Goal: Communication & Community: Answer question/provide support

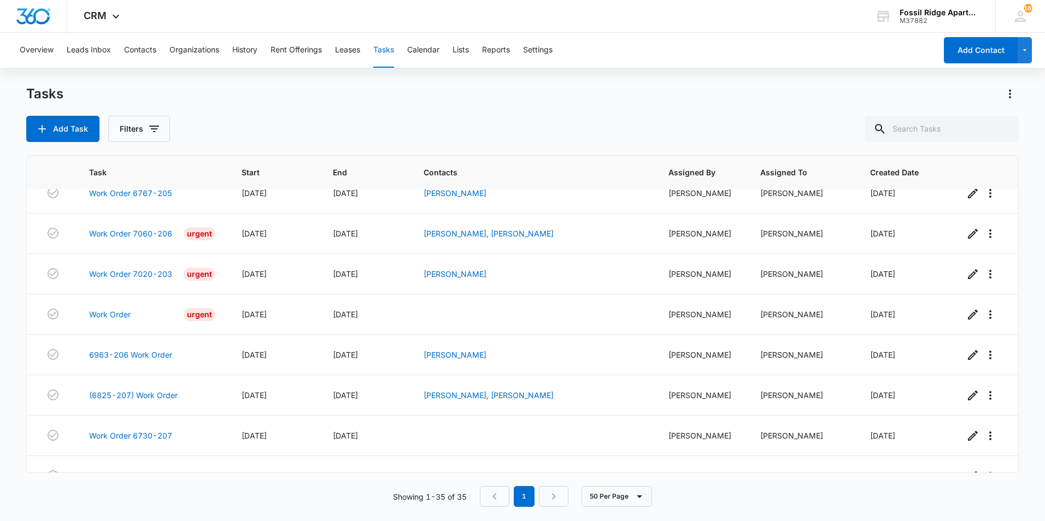
scroll to position [1132, 0]
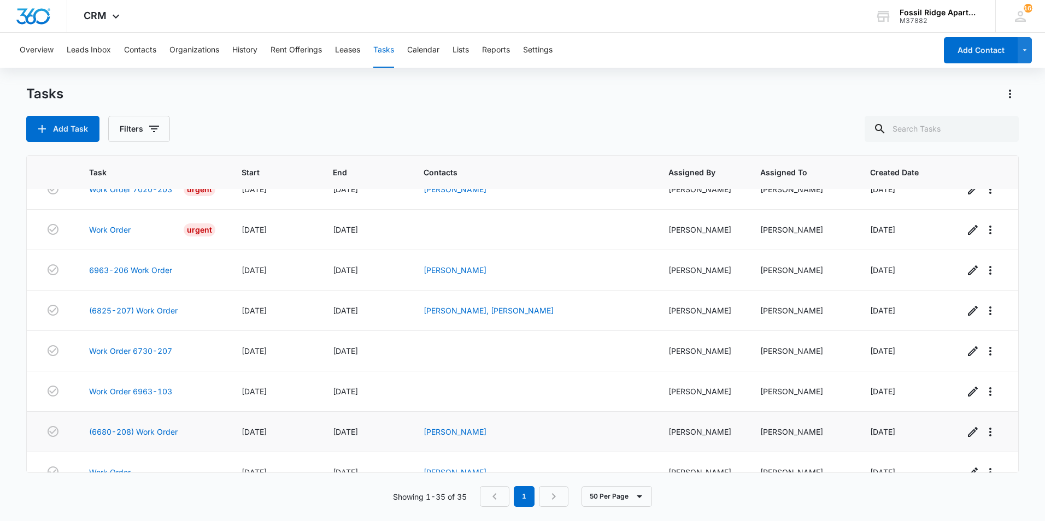
scroll to position [1132, 0]
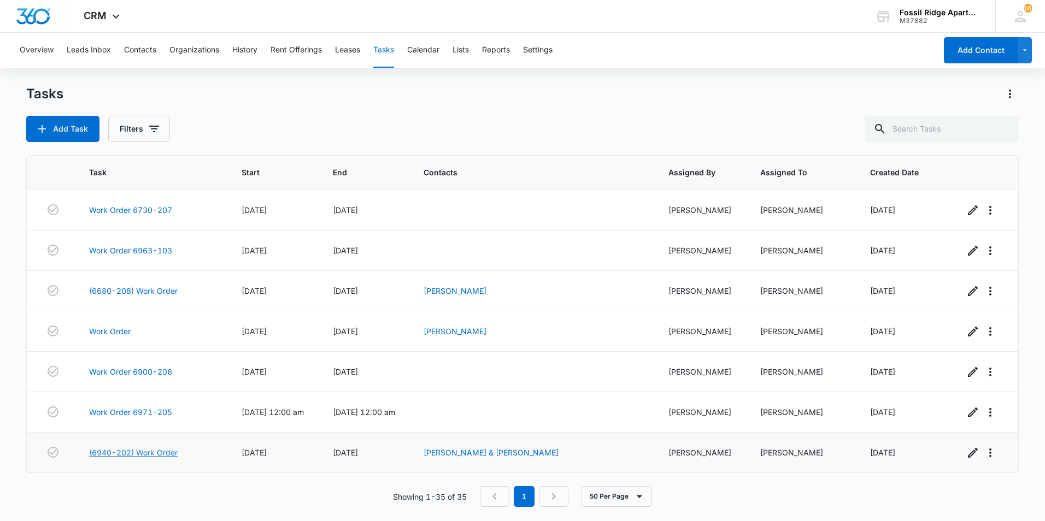
click at [121, 454] on link "(6940-202) Work Order" at bounding box center [133, 452] width 89 height 11
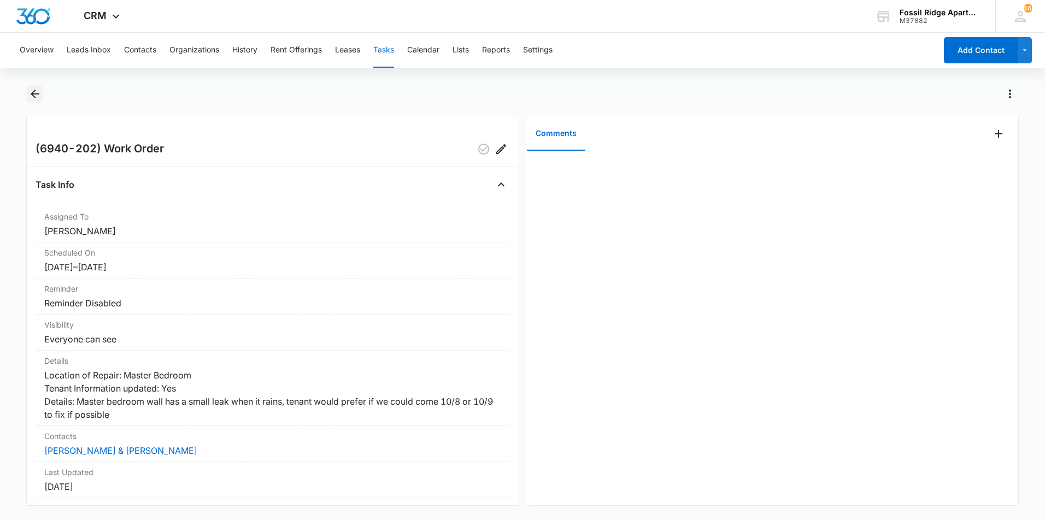
click at [36, 90] on icon "Back" at bounding box center [34, 93] width 13 height 13
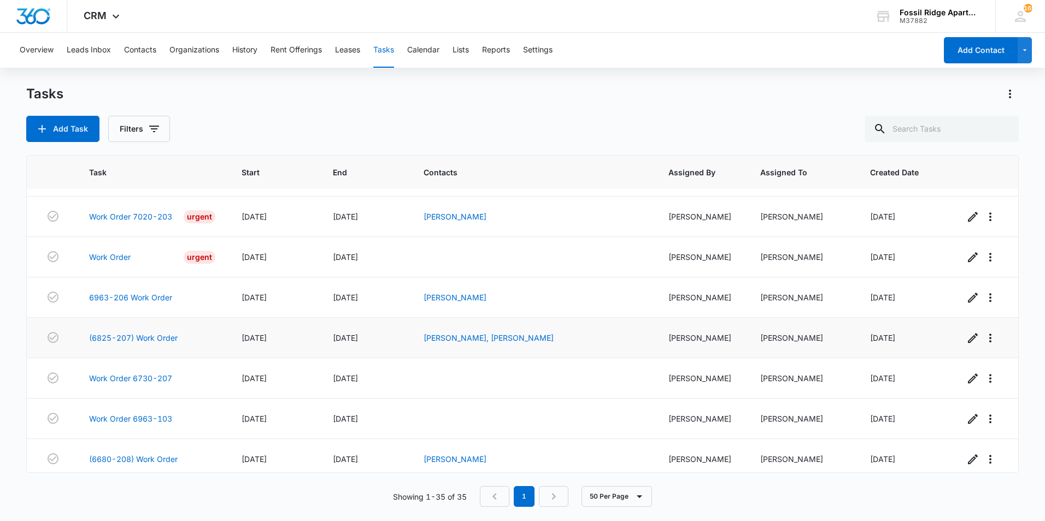
scroll to position [1132, 0]
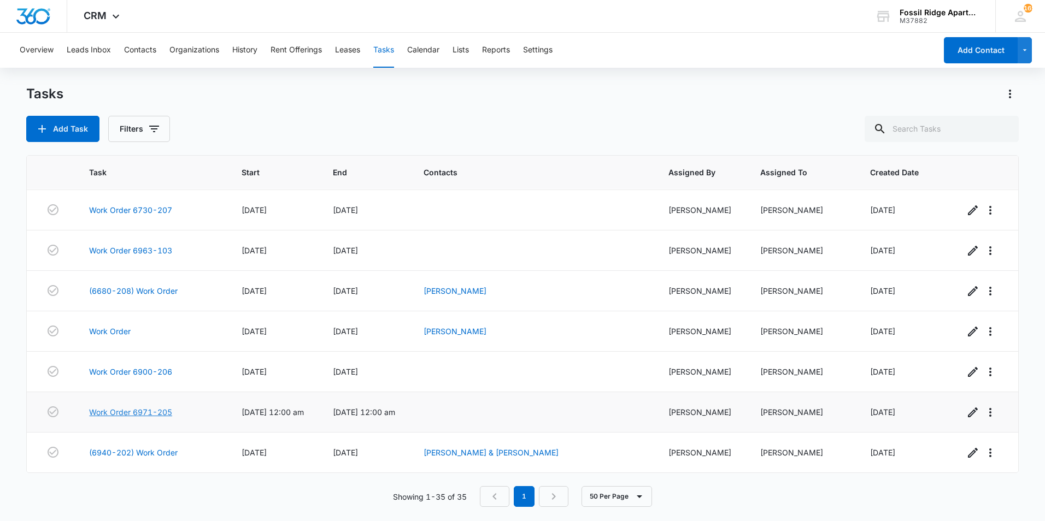
click at [122, 407] on link "Work Order 6971-205" at bounding box center [130, 412] width 83 height 11
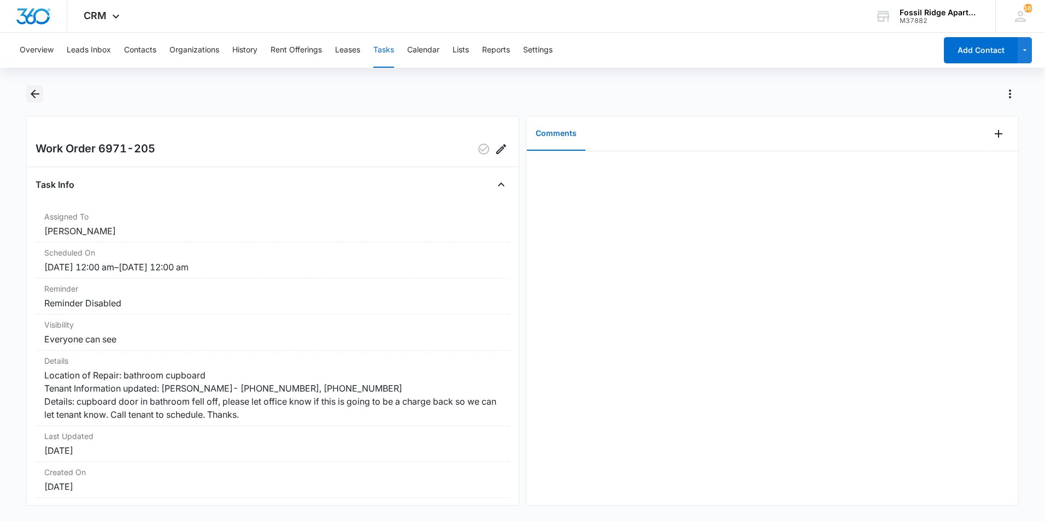
click at [36, 97] on icon "Back" at bounding box center [34, 93] width 13 height 13
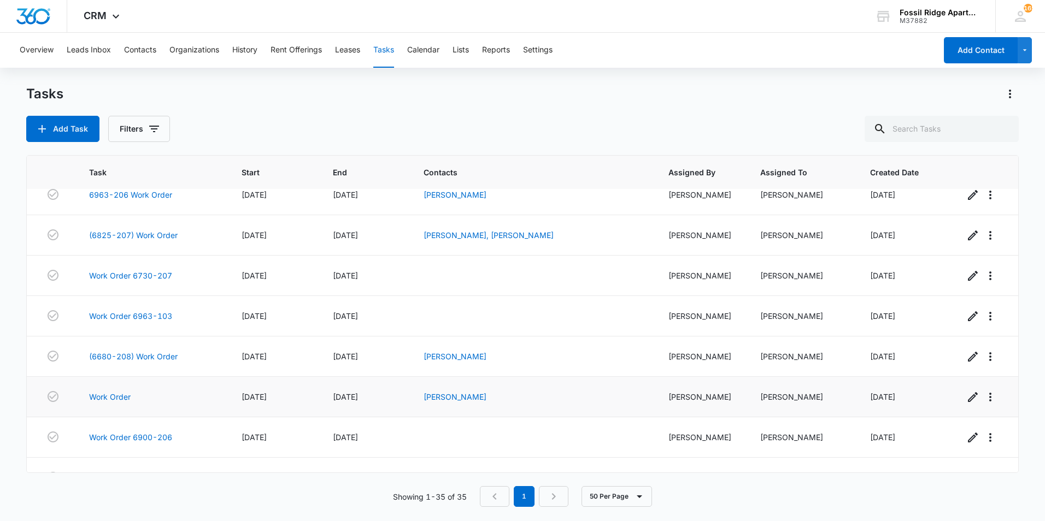
scroll to position [1132, 0]
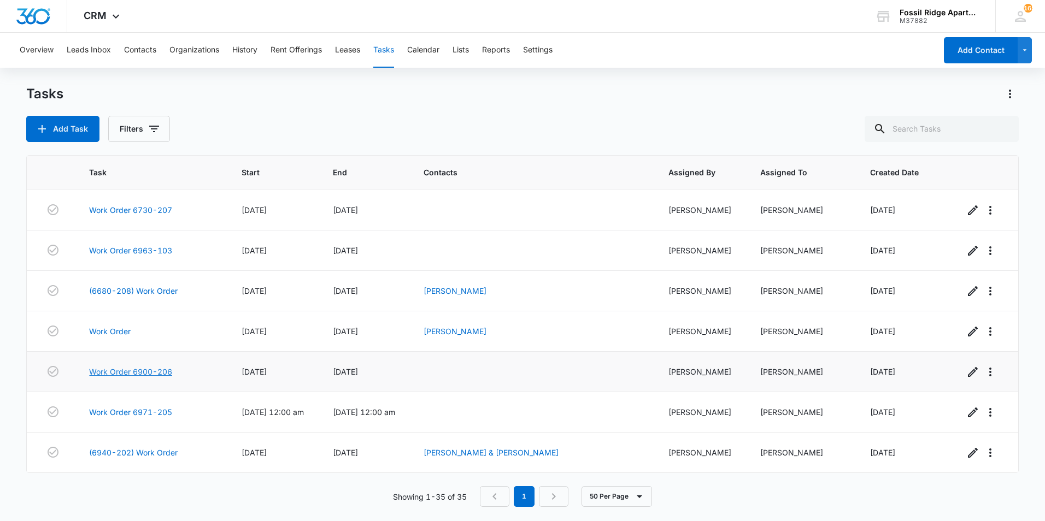
click at [152, 370] on link "Work Order 6900-206" at bounding box center [130, 371] width 83 height 11
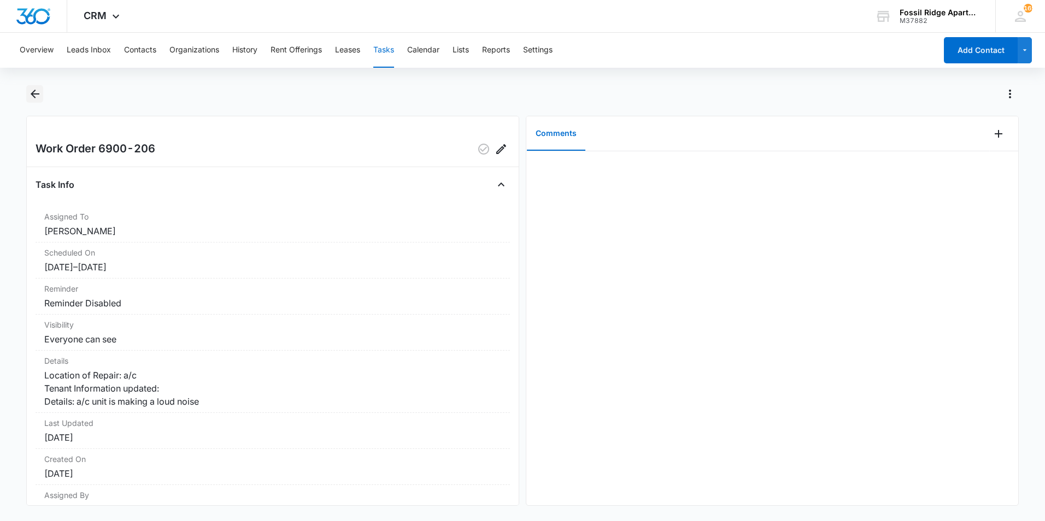
click at [30, 97] on icon "Back" at bounding box center [34, 93] width 13 height 13
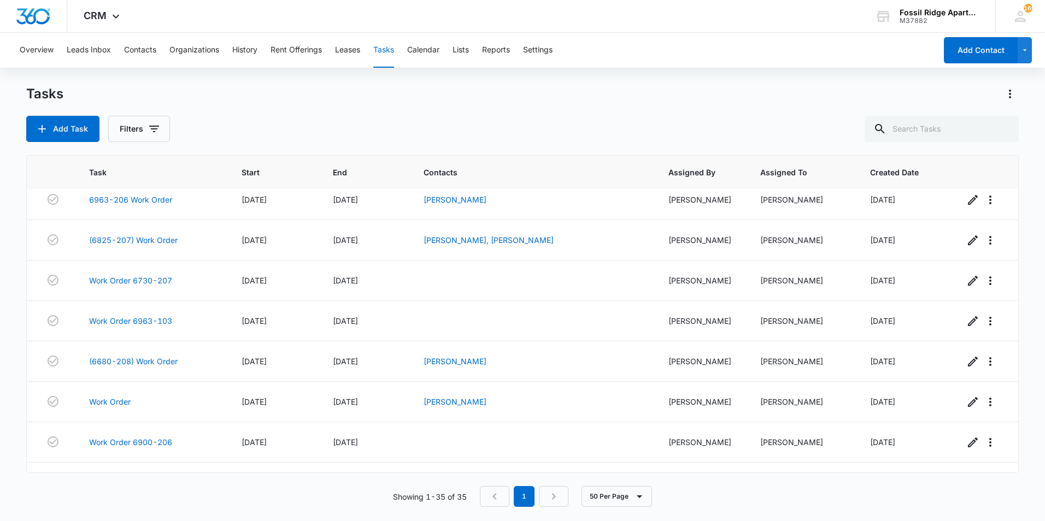
scroll to position [1132, 0]
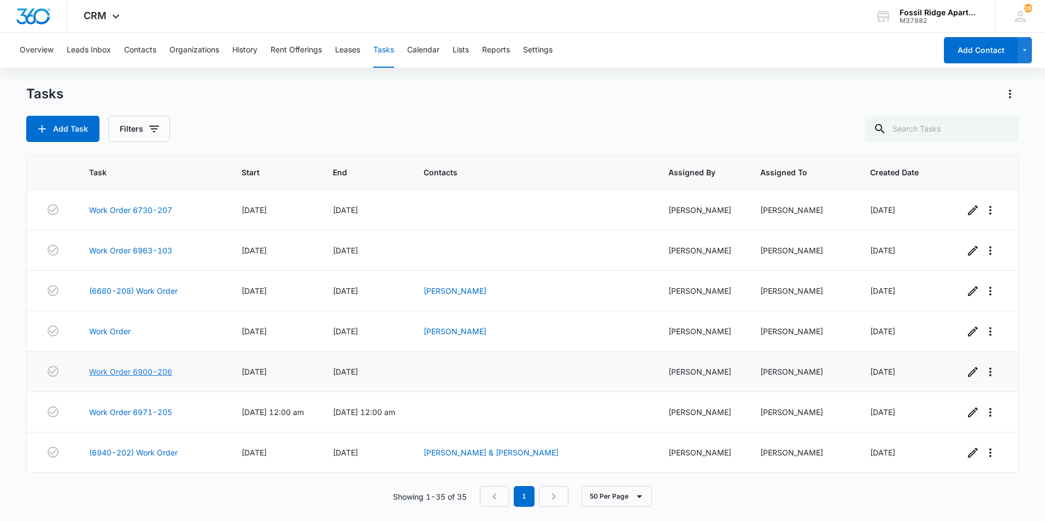
click at [147, 369] on link "Work Order 6900-206" at bounding box center [130, 371] width 83 height 11
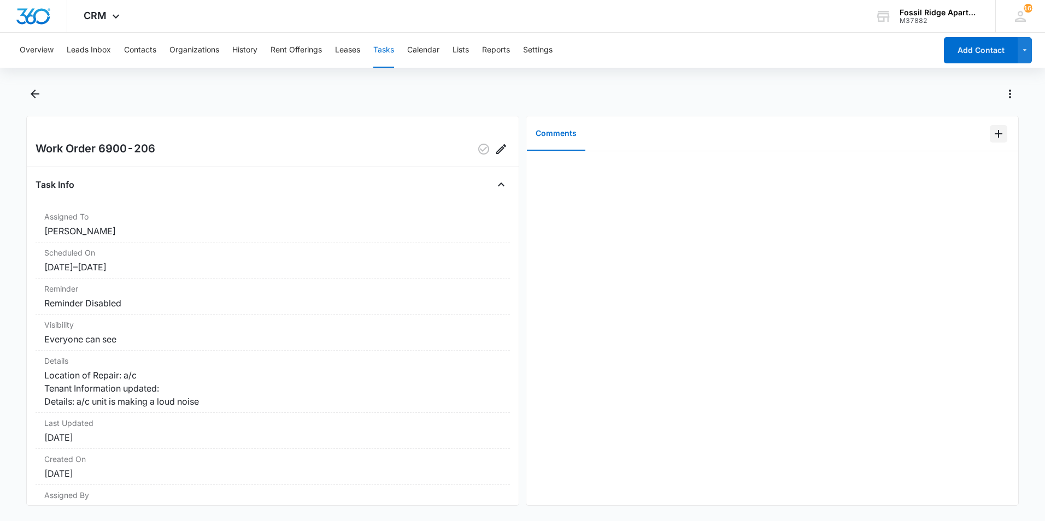
click at [995, 131] on icon "Add Comment" at bounding box center [998, 133] width 13 height 13
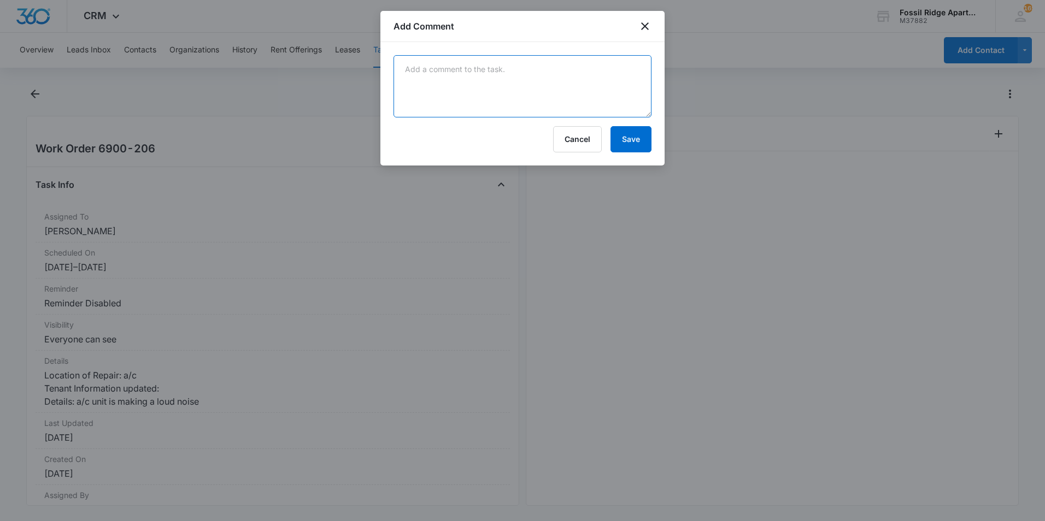
drag, startPoint x: 554, startPoint y: 81, endPoint x: 544, endPoint y: 83, distance: 10.0
click at [553, 81] on textarea at bounding box center [523, 86] width 258 height 62
type textarea "Tra Mar will be out on"
click at [184, 158] on div at bounding box center [522, 260] width 1045 height 521
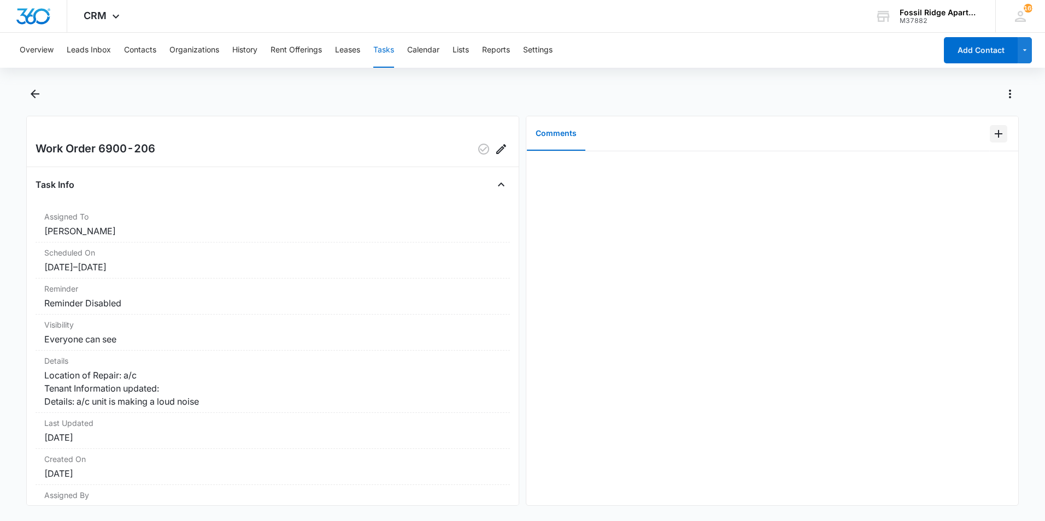
click at [992, 137] on icon "Add Comment" at bounding box center [998, 133] width 13 height 13
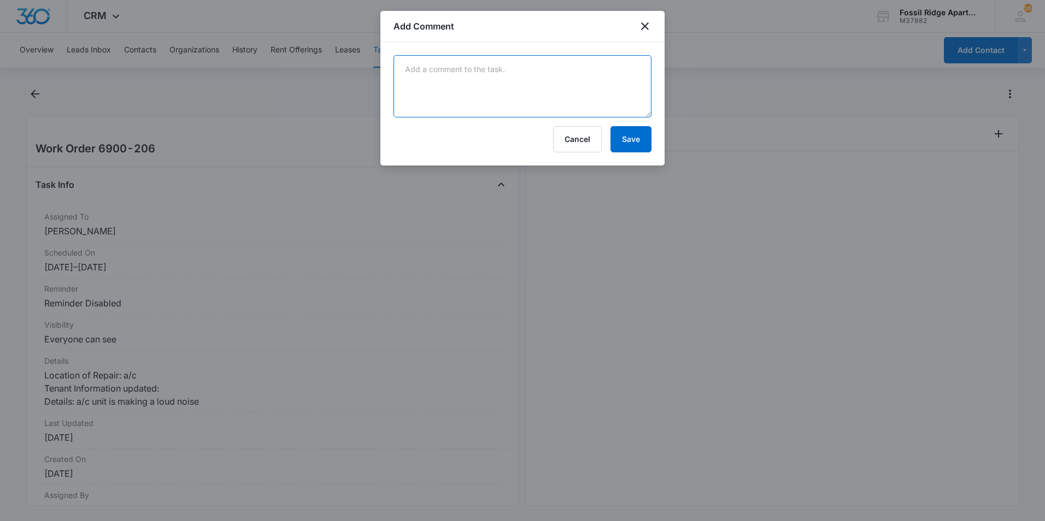
click at [570, 92] on textarea at bounding box center [523, 86] width 258 height 62
type textarea "Tra Mar will be out this afternoon or tomorrow morning."
click at [630, 140] on button "Save" at bounding box center [631, 139] width 41 height 26
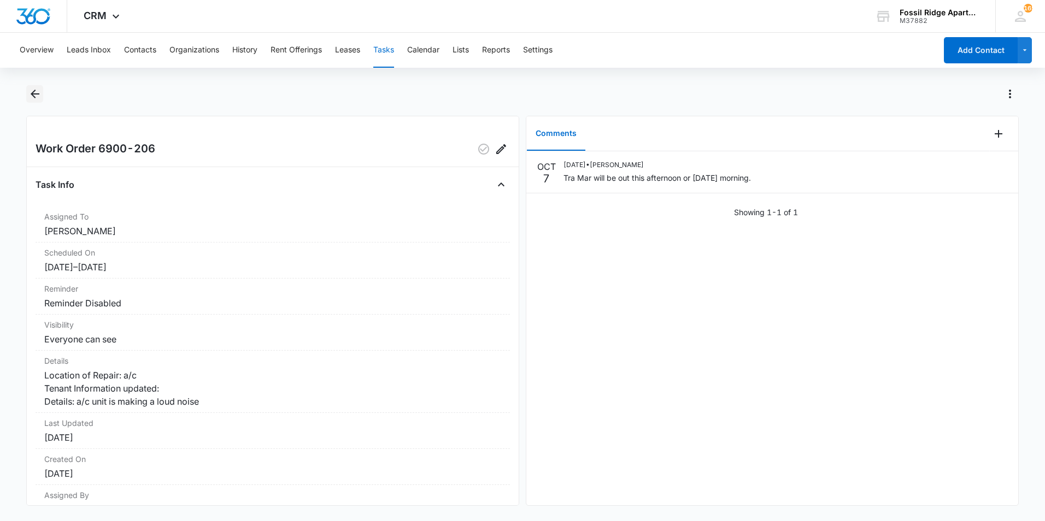
click at [33, 94] on icon "Back" at bounding box center [35, 94] width 9 height 9
